Goal: Check status: Check status

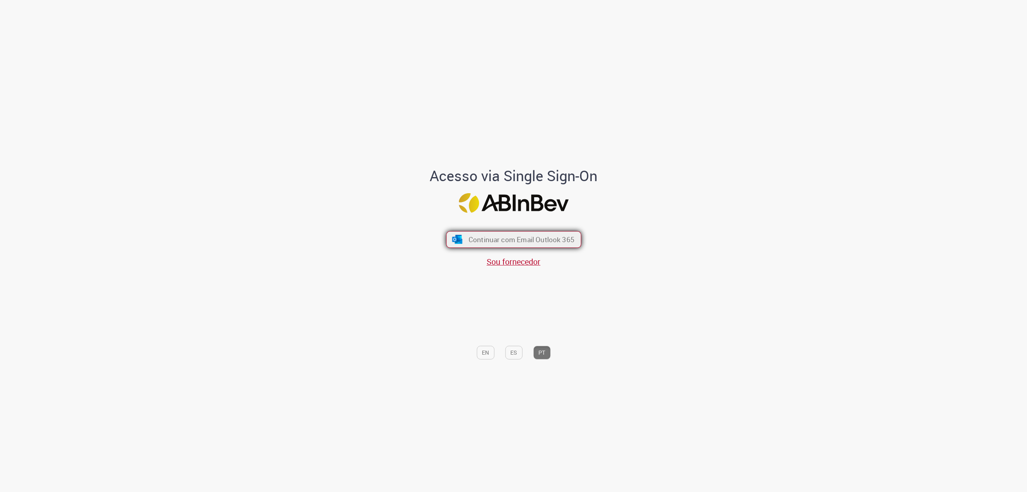
click at [495, 235] on span "Continuar com Email Outlook 365" at bounding box center [521, 239] width 106 height 9
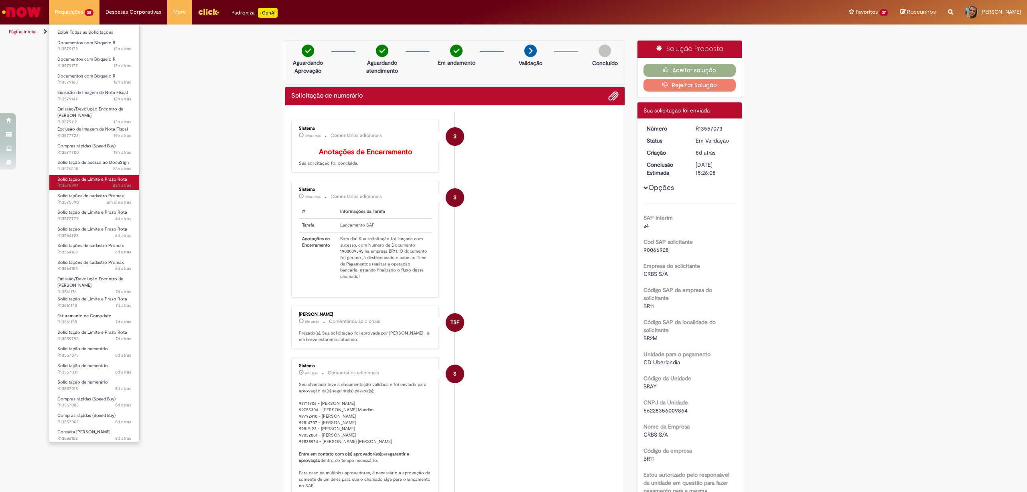
click at [90, 183] on span "23h atrás 23 horas atrás R13575997" at bounding box center [94, 185] width 74 height 6
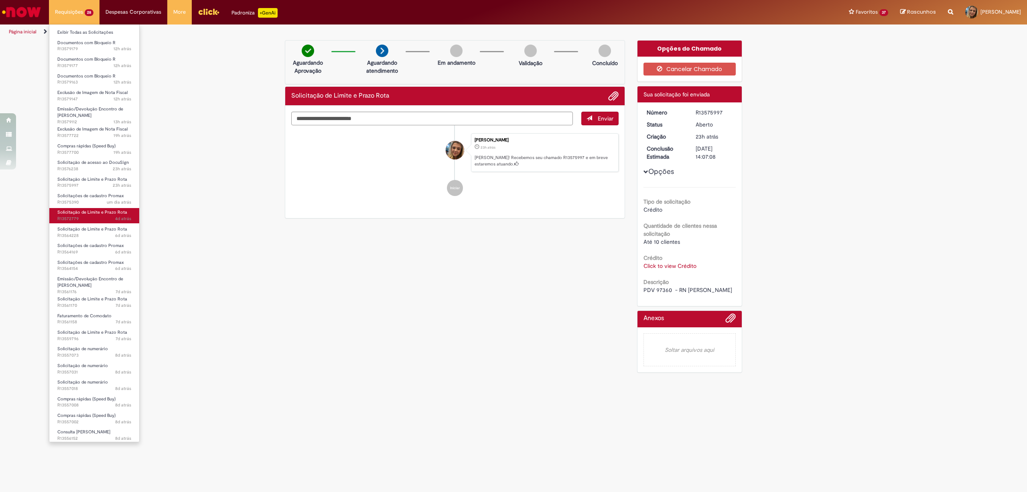
click at [93, 212] on span "Solicitação de Limite e Prazo Rota" at bounding box center [92, 212] width 70 height 6
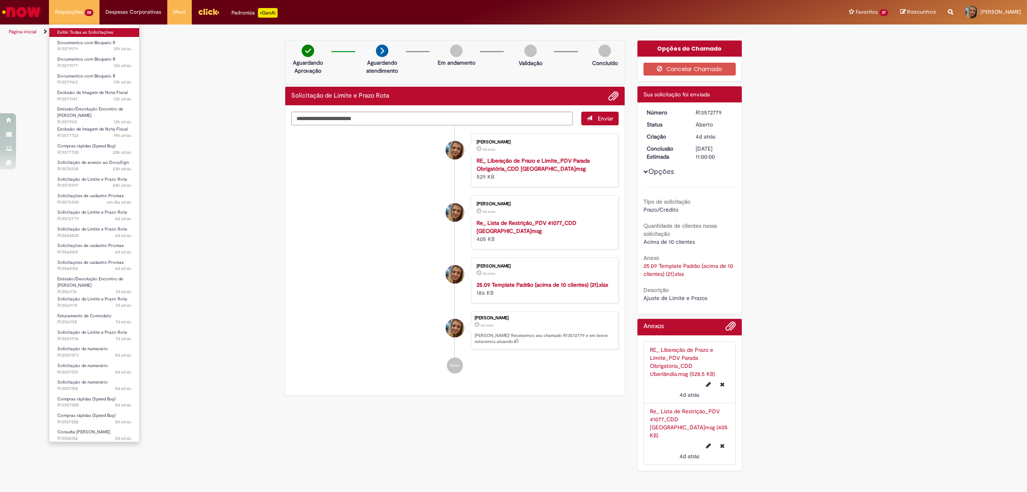
click at [85, 28] on link "Exibir Todas as Solicitações" at bounding box center [94, 32] width 90 height 9
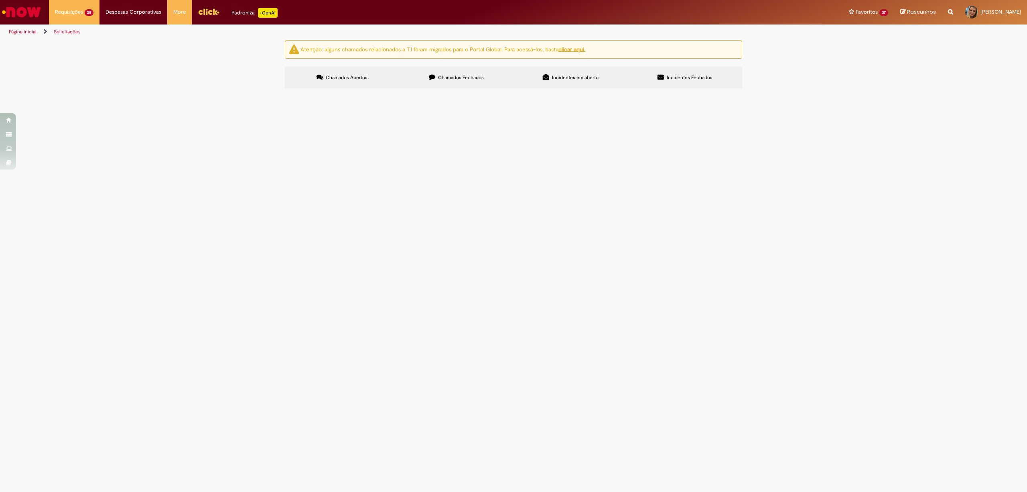
click at [0, 0] on span "Conforme alinhamos em Agosto, devido a falta de alguns materiais e EPIS que são…" at bounding box center [0, 0] width 0 height 0
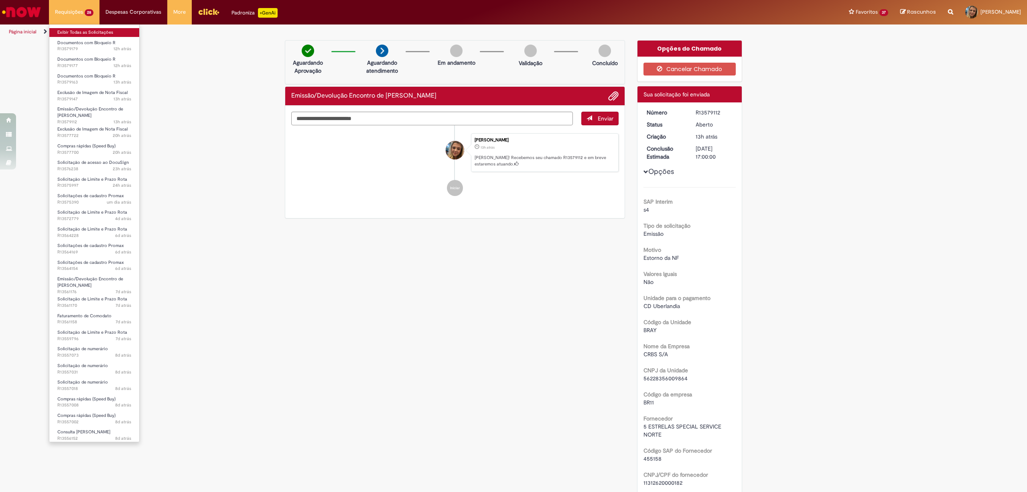
click at [75, 30] on link "Exibir Todas as Solicitações" at bounding box center [94, 32] width 90 height 9
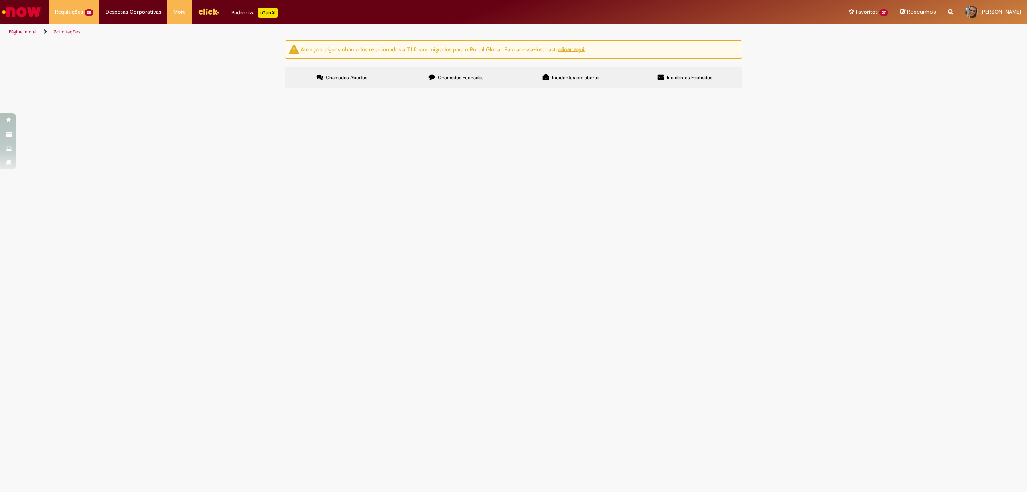
click at [0, 0] on span "Em Validação" at bounding box center [0, 0] width 0 height 0
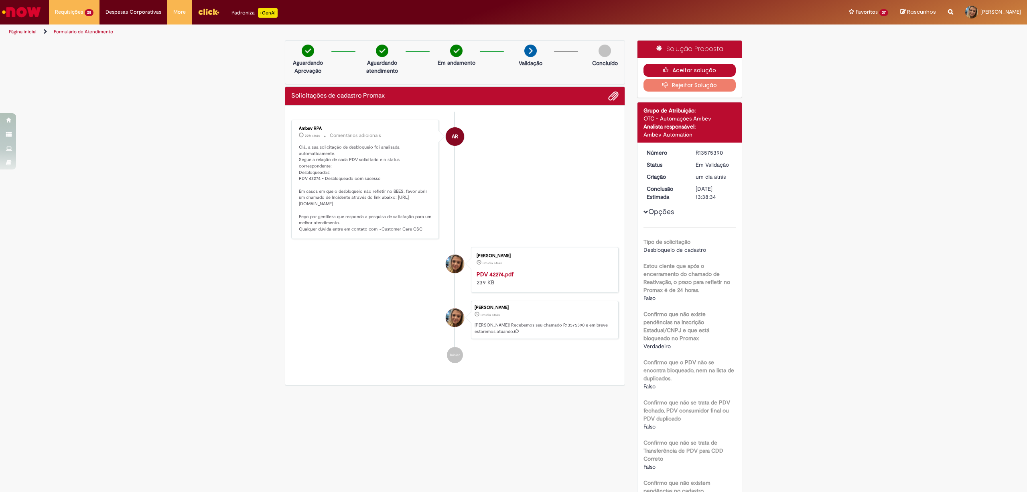
click at [687, 71] on button "Aceitar solução" at bounding box center [690, 70] width 93 height 13
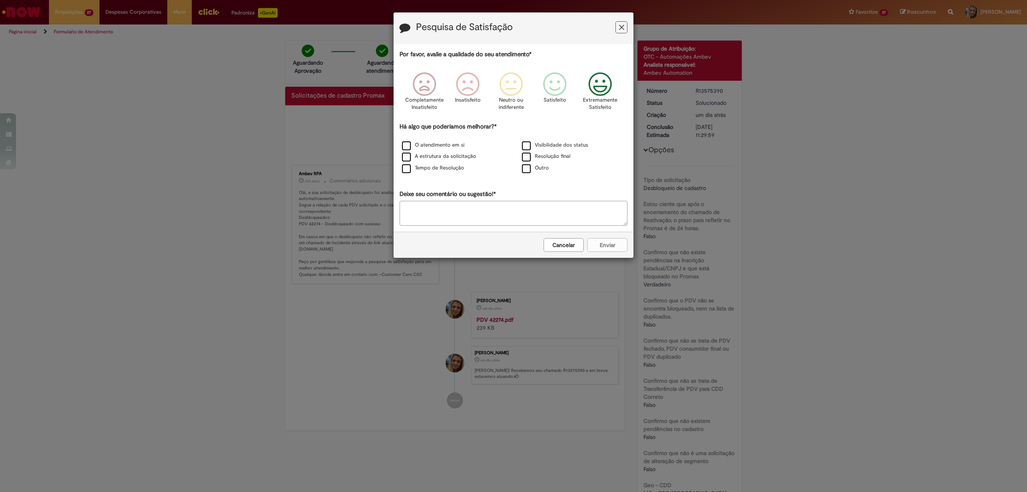
click at [596, 81] on icon "Feedback" at bounding box center [600, 84] width 30 height 24
click at [464, 145] on div "O atendimento em si" at bounding box center [453, 145] width 118 height 10
click at [452, 149] on label "O atendimento em si" at bounding box center [433, 145] width 63 height 8
click at [449, 169] on label "Tempo de Resolução" at bounding box center [433, 168] width 62 height 8
click at [602, 241] on button "Enviar" at bounding box center [607, 245] width 40 height 14
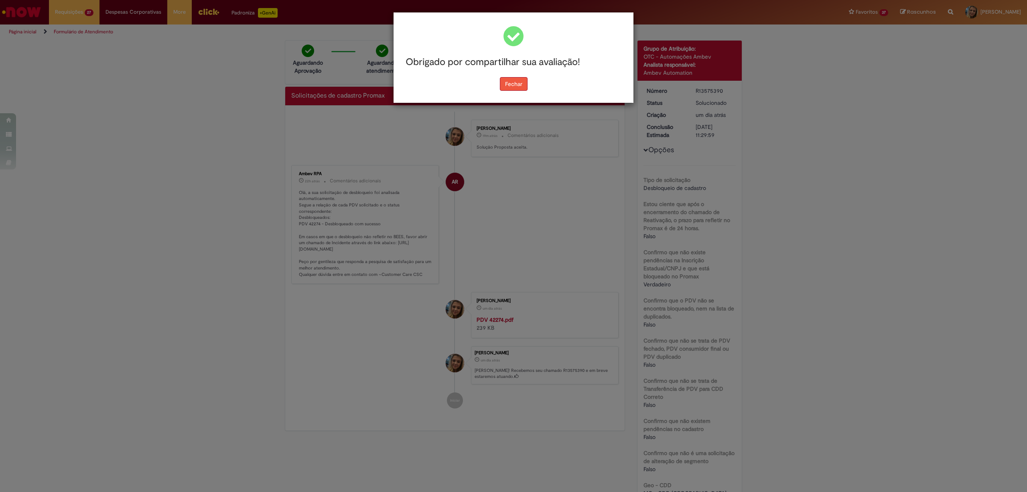
click at [503, 87] on button "Fechar" at bounding box center [514, 84] width 28 height 14
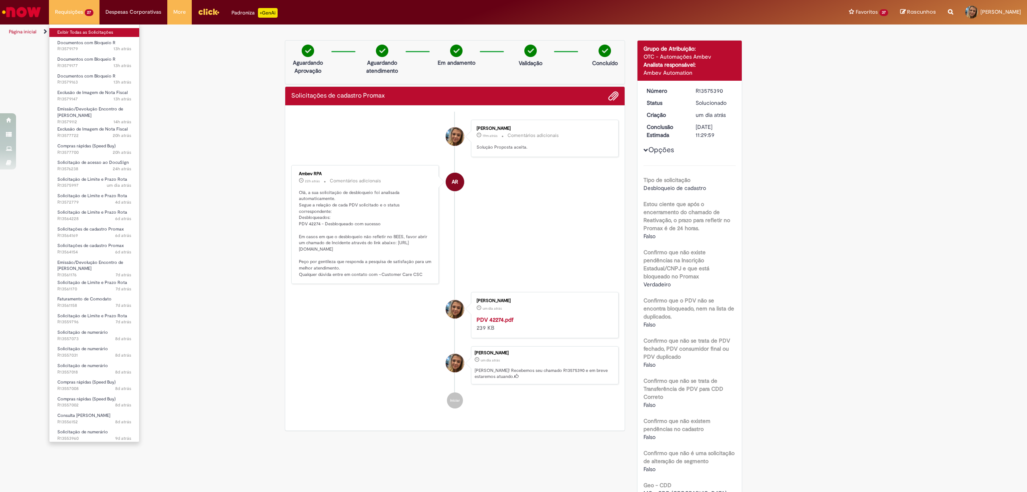
click at [80, 30] on link "Exibir Todas as Solicitações" at bounding box center [94, 32] width 90 height 9
